Goal: Find specific page/section: Find specific page/section

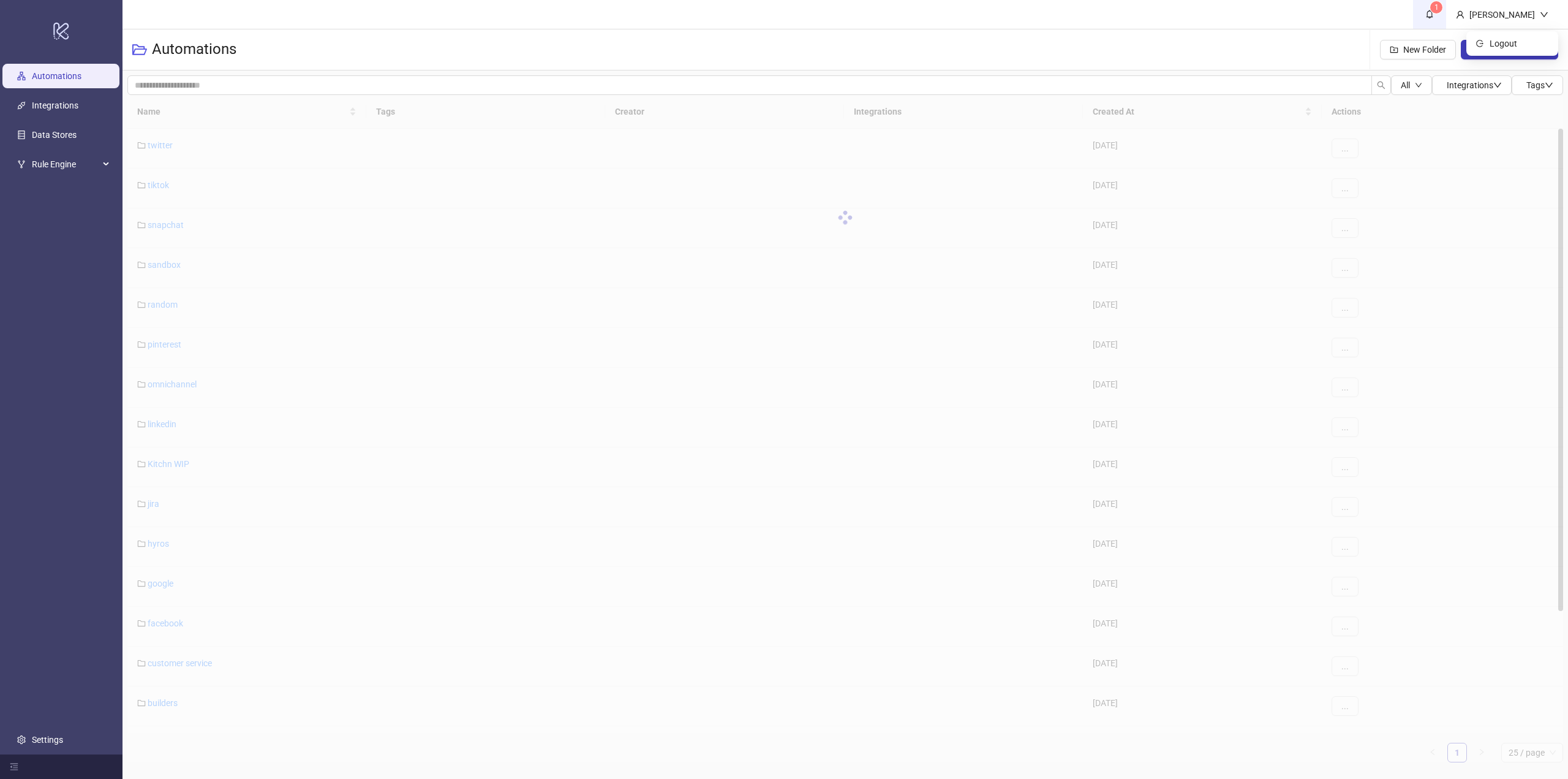
click at [1434, 14] on icon "bell" at bounding box center [1429, 14] width 9 height 9
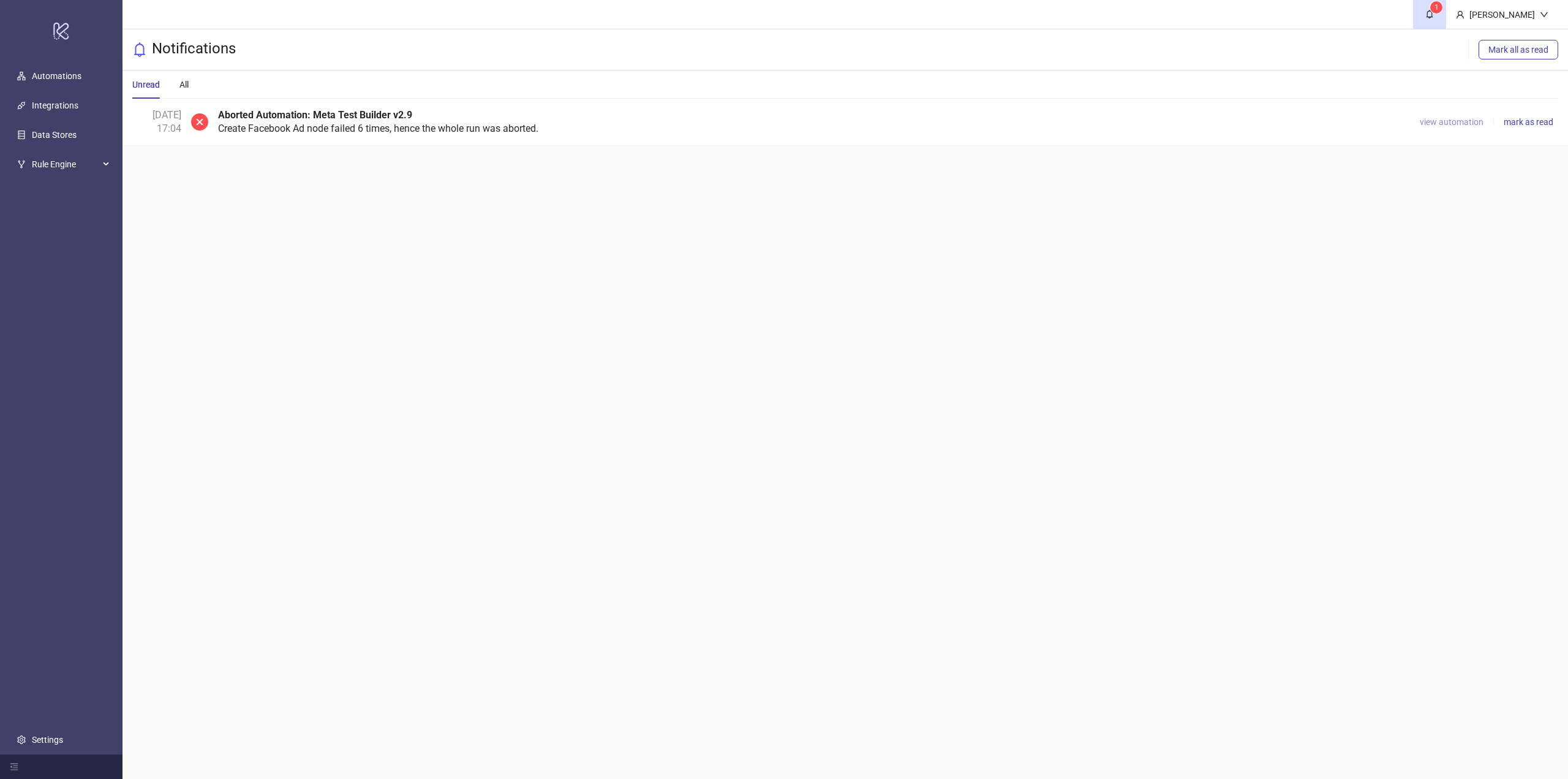
click at [1456, 125] on span "view automation" at bounding box center [1451, 121] width 63 height 9
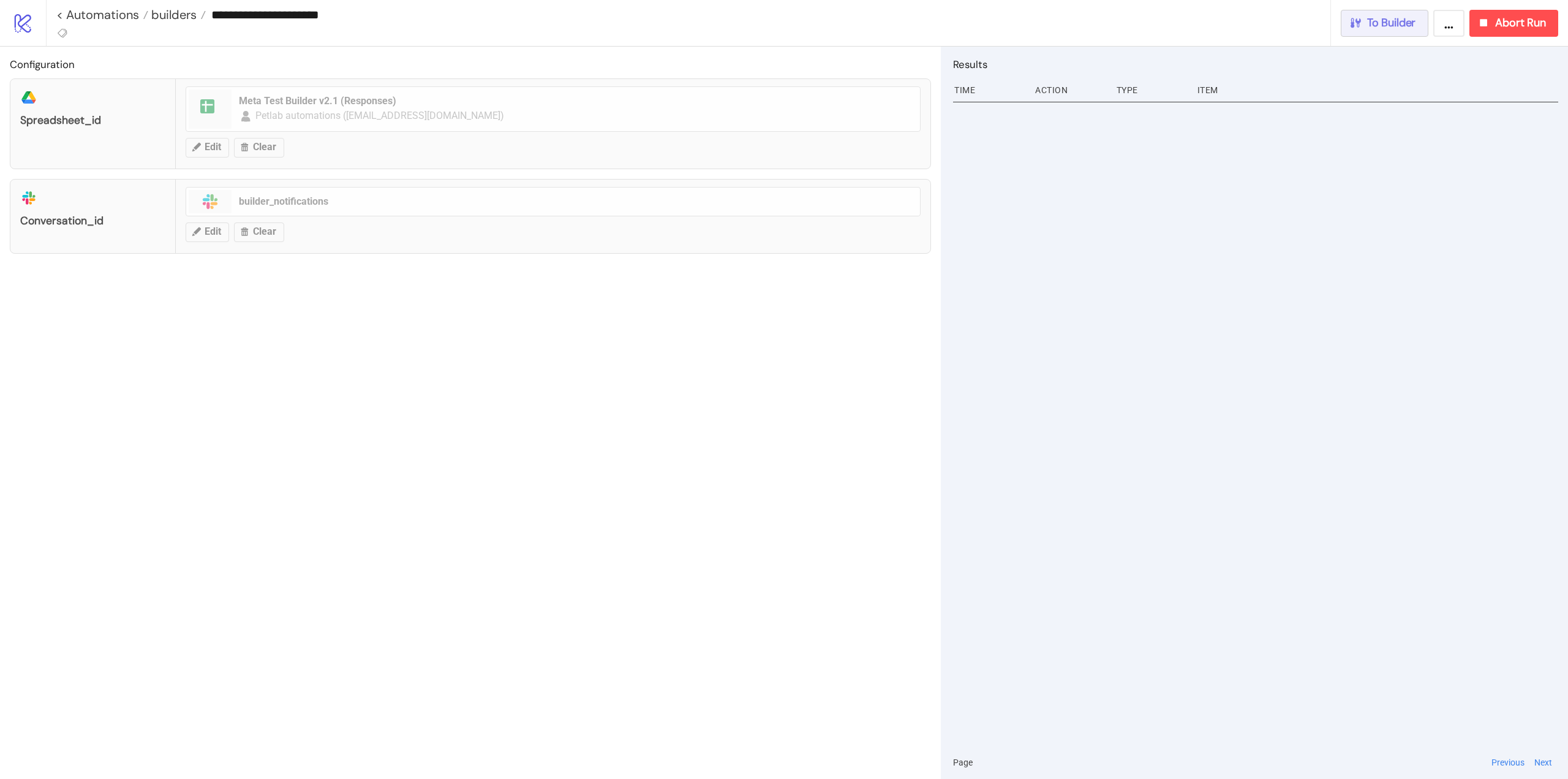
click at [1393, 34] on button "To Builder" at bounding box center [1384, 23] width 88 height 27
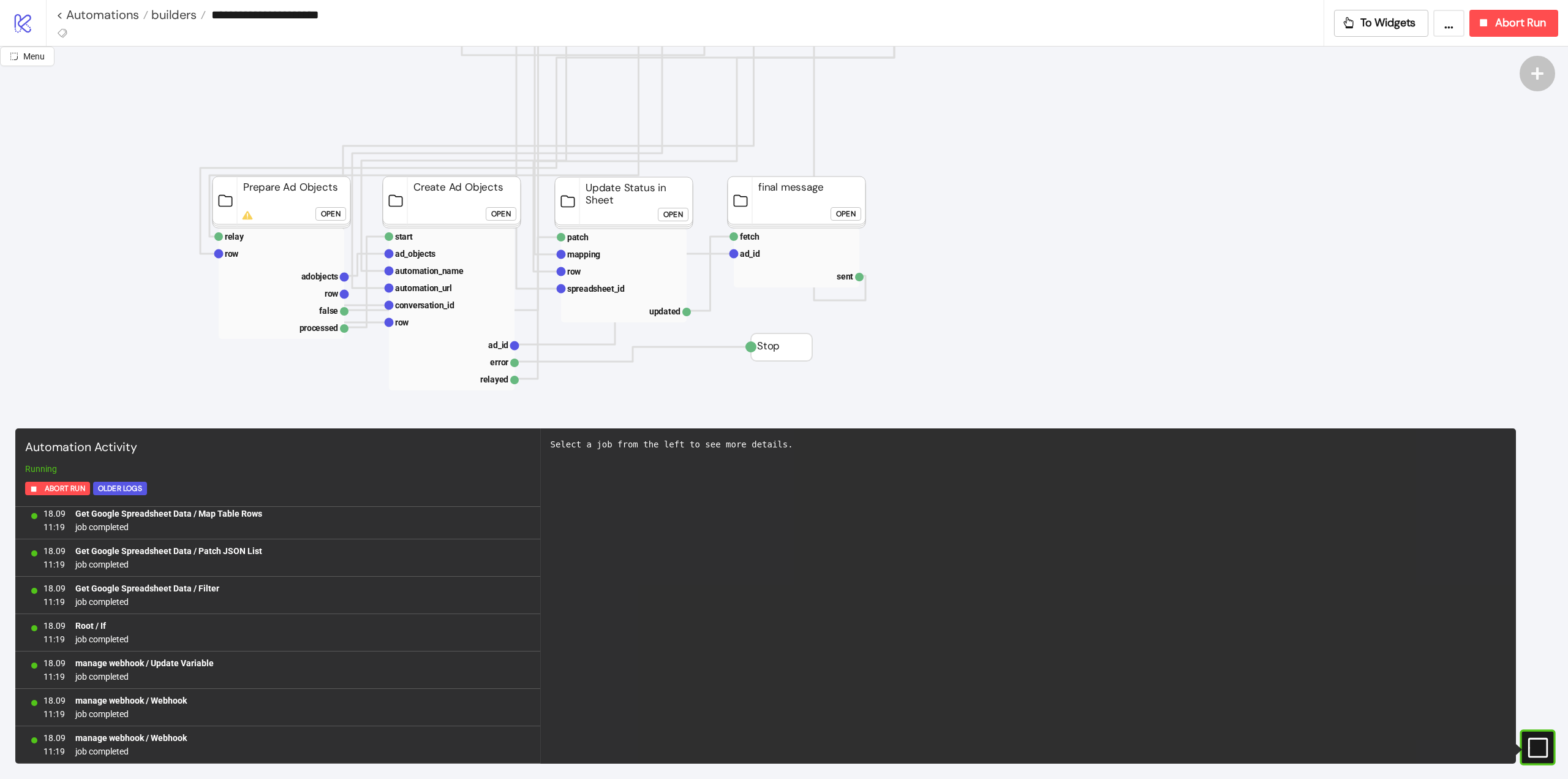
scroll to position [490, 0]
